Goal: Check status: Check status

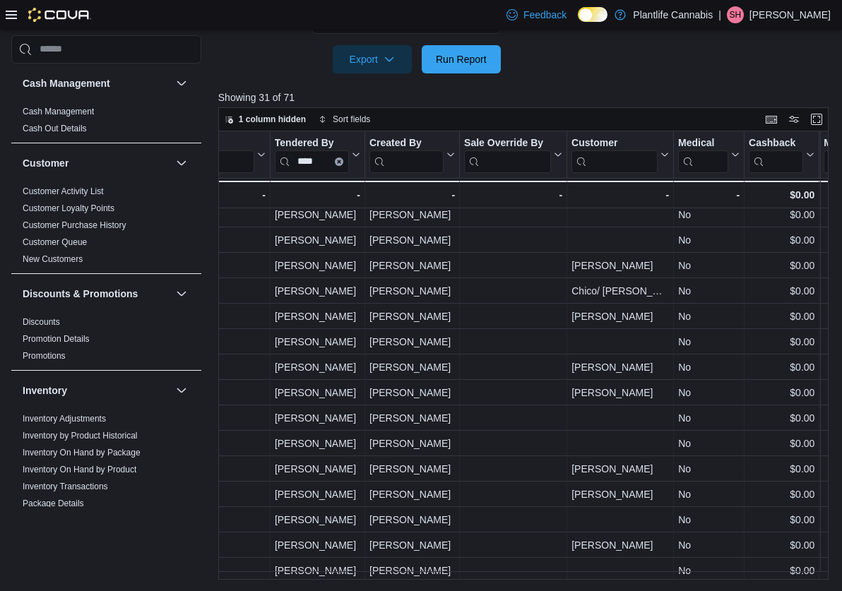
scroll to position [0, 1862]
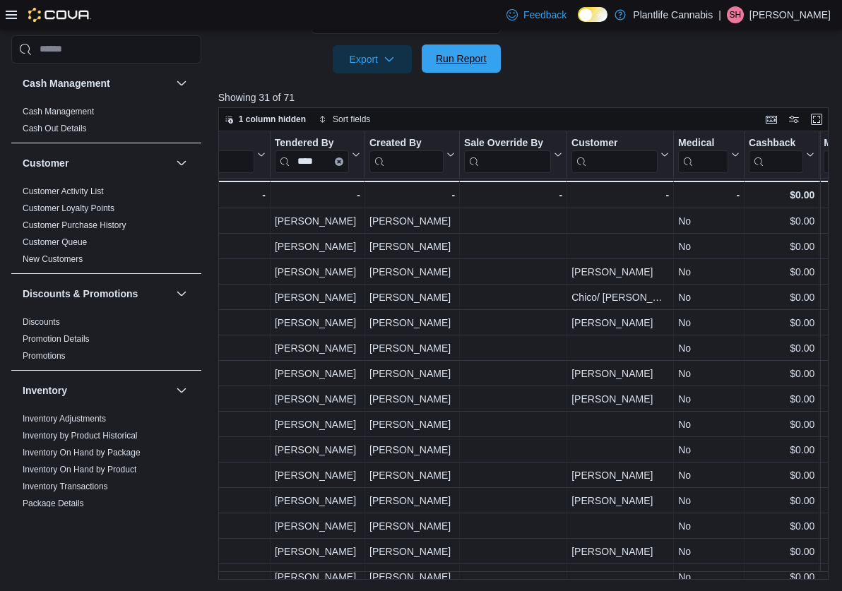
click at [480, 56] on span "Run Report" at bounding box center [461, 59] width 51 height 14
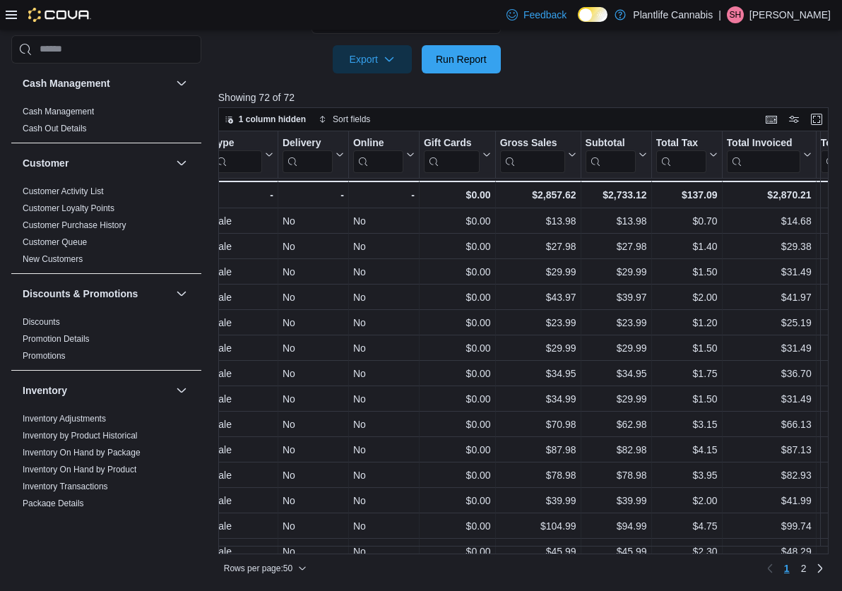
click at [740, 554] on div "Rows per page : 50 Page 1 of 2 1 2" at bounding box center [523, 566] width 611 height 25
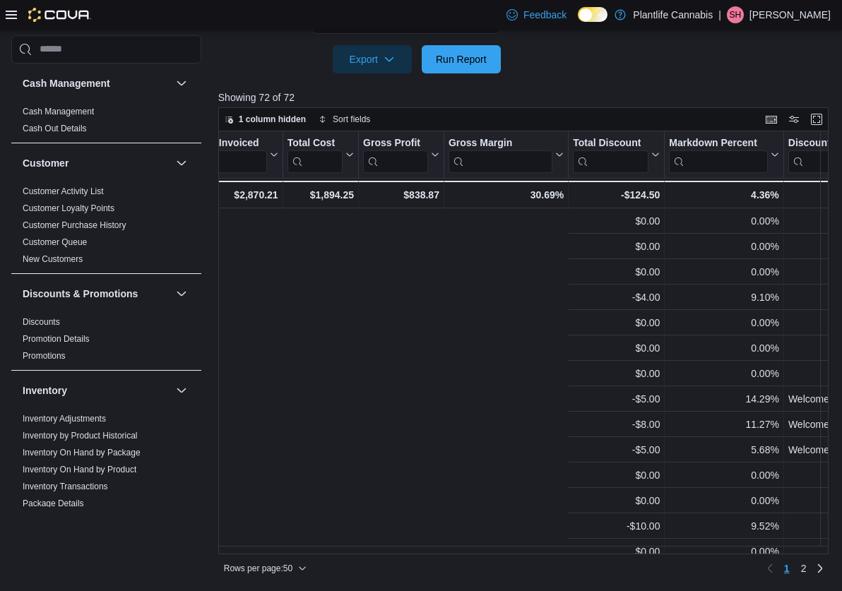
scroll to position [0, 1598]
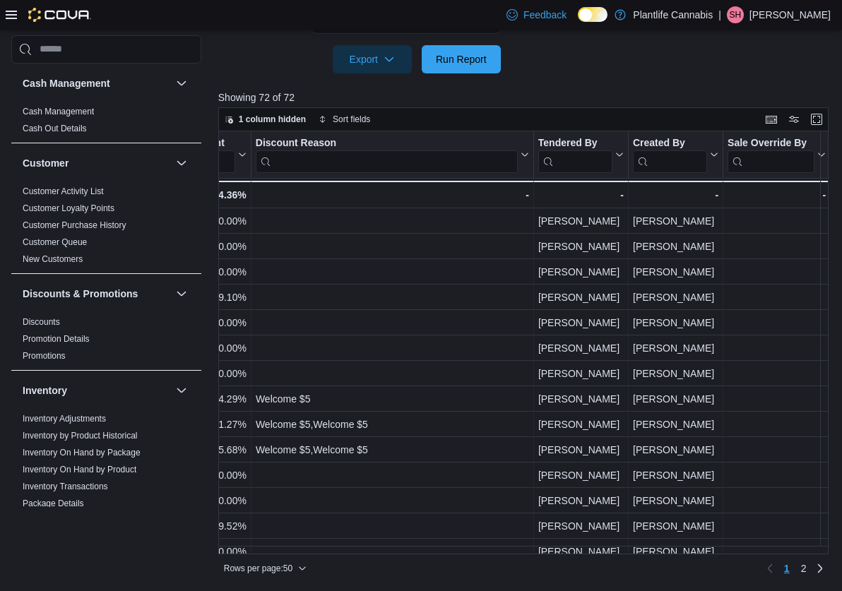
click at [577, 164] on input "search" at bounding box center [575, 161] width 74 height 23
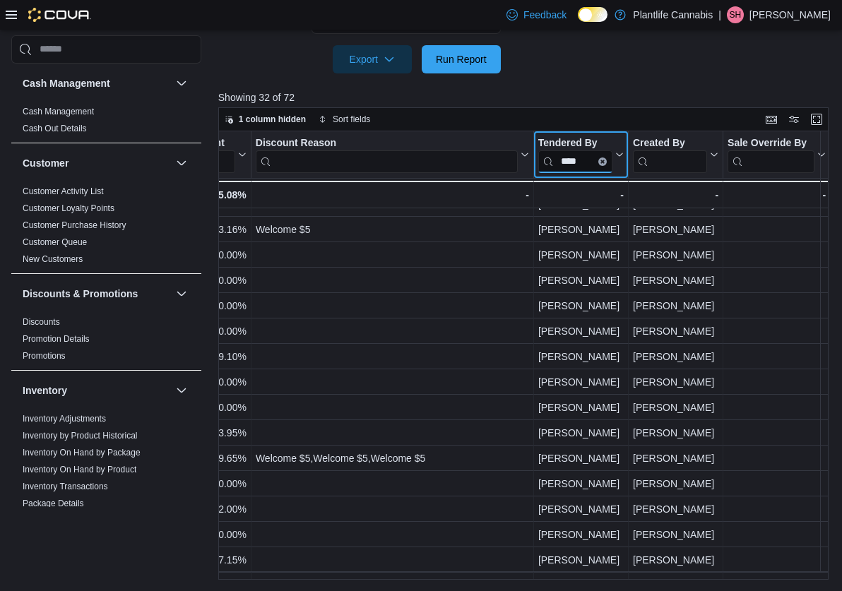
scroll to position [380, 1598]
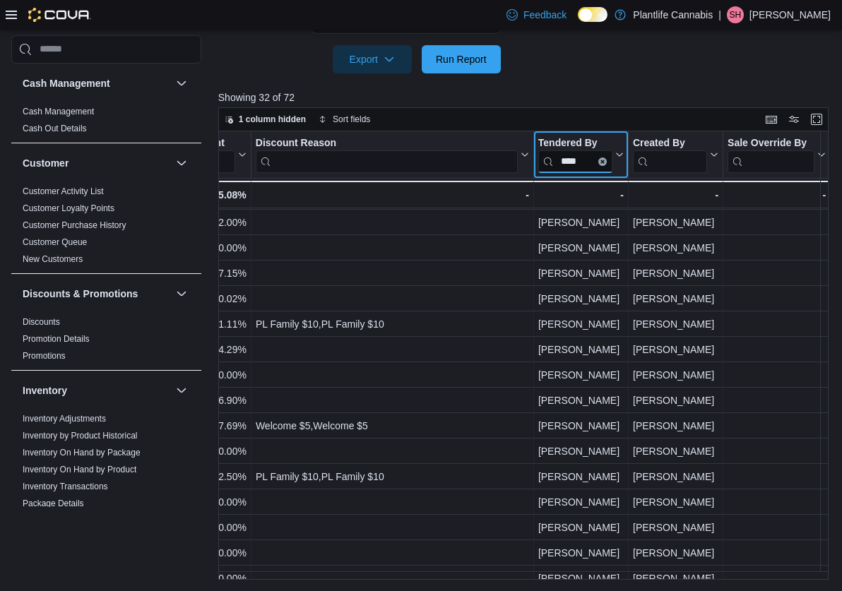
type input "****"
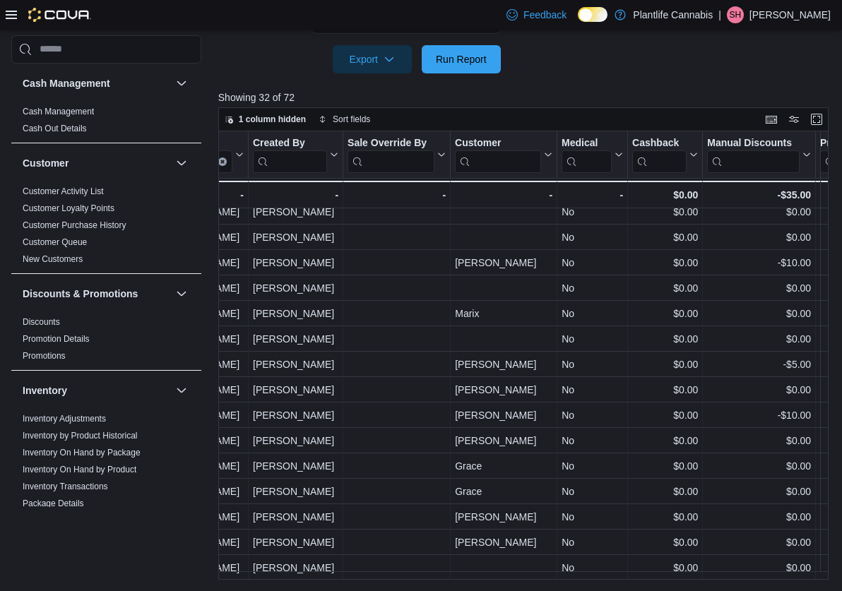
scroll to position [446, 1978]
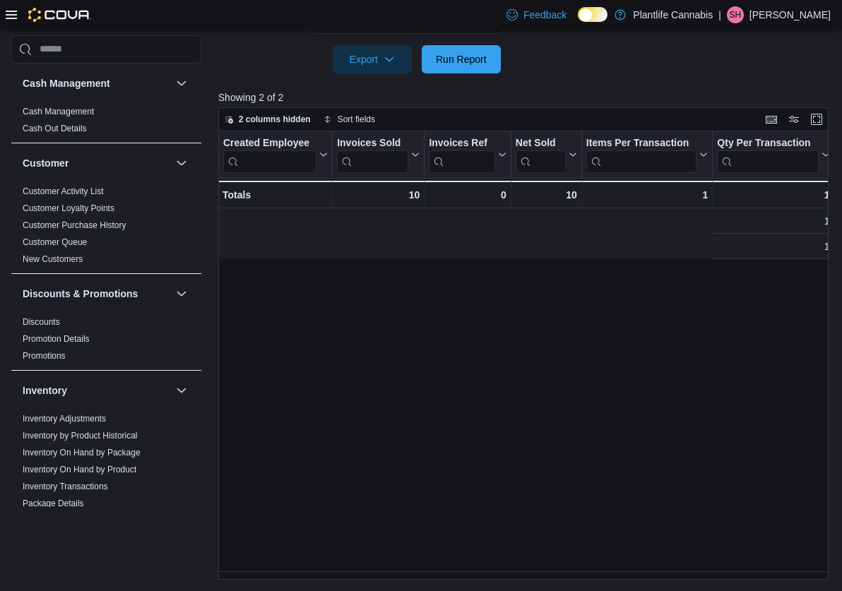
scroll to position [0, 732]
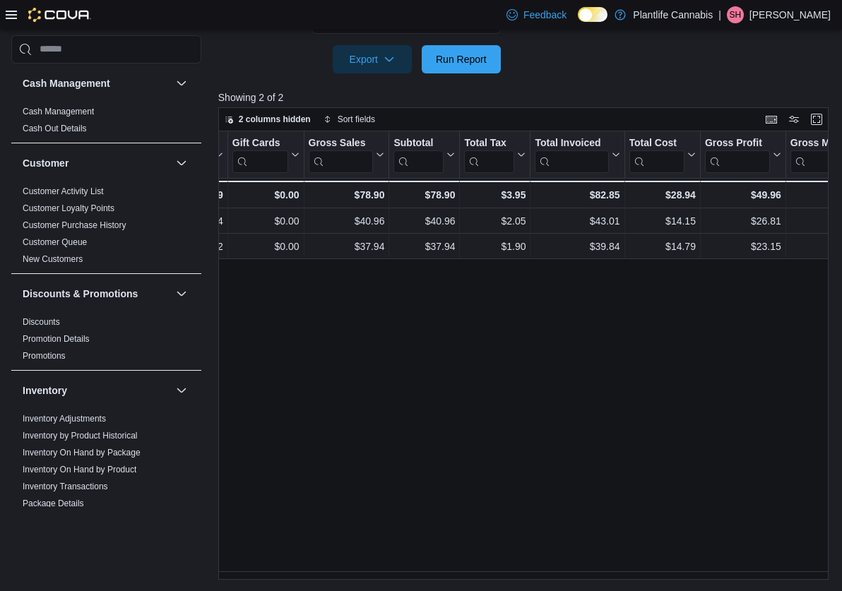
click at [456, 76] on div at bounding box center [524, 81] width 612 height 17
click at [470, 57] on span "Run Report" at bounding box center [461, 59] width 51 height 14
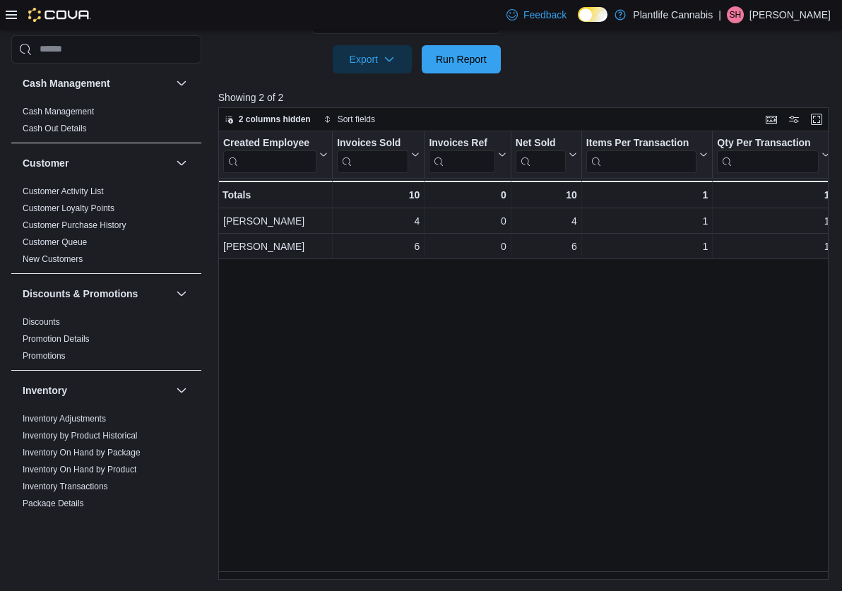
click at [419, 581] on div "Reports Feedback Cash Management Cash Management Cash Out Details Customer Cust…" at bounding box center [421, 63] width 842 height 1057
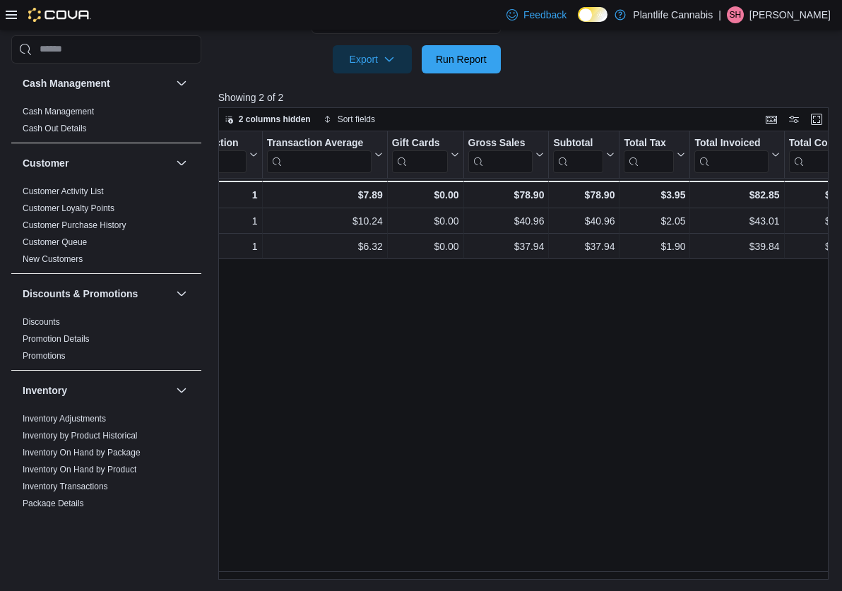
scroll to position [0, 475]
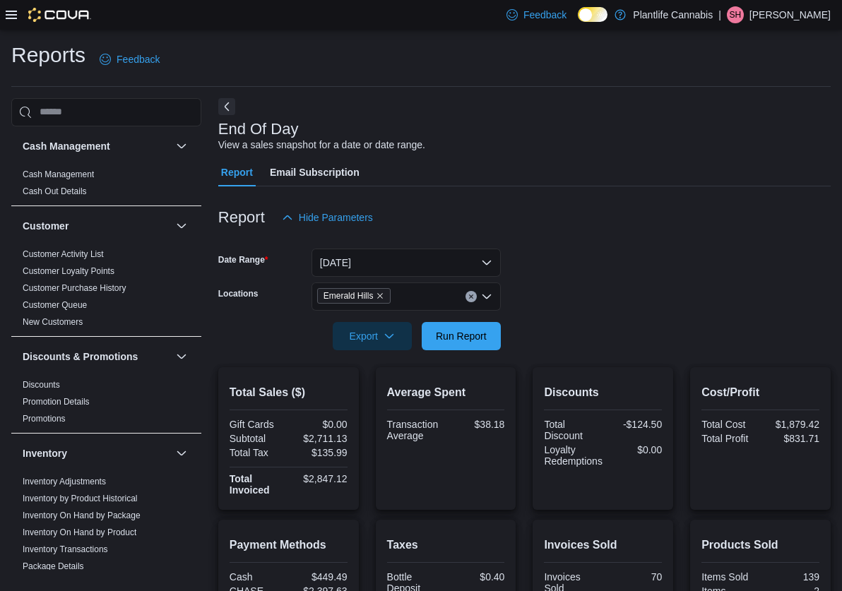
scroll to position [238, 0]
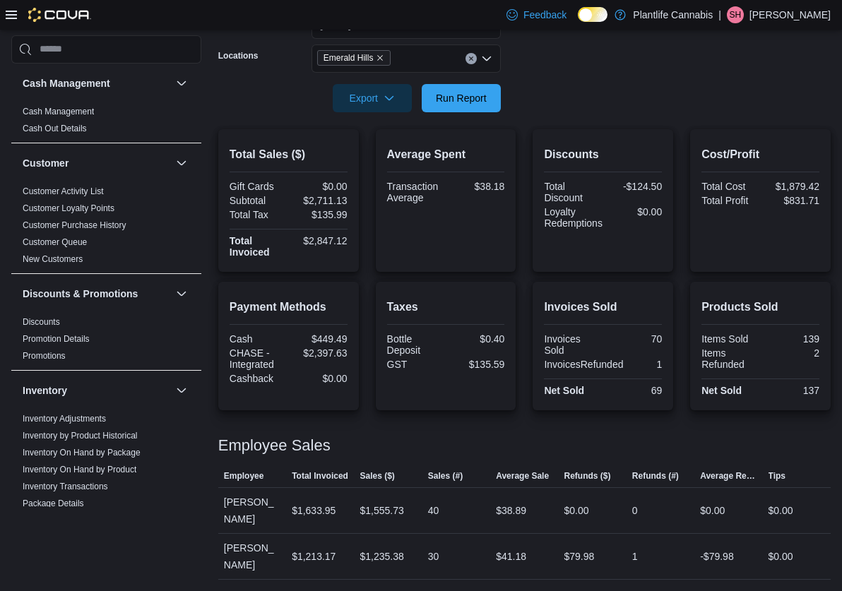
click at [465, 112] on div at bounding box center [524, 120] width 612 height 17
click at [469, 100] on span "Run Report" at bounding box center [461, 97] width 51 height 14
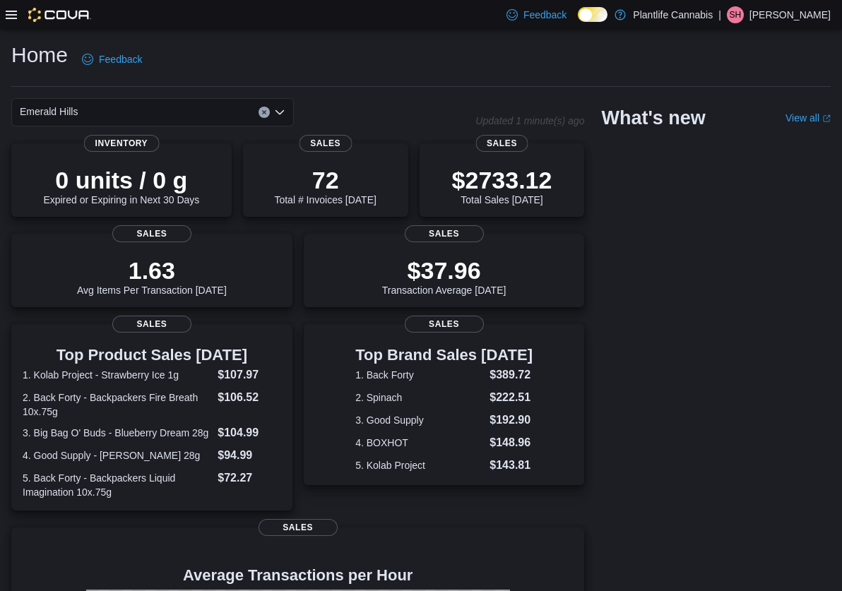
scroll to position [248, 0]
